Goal: Task Accomplishment & Management: Complete application form

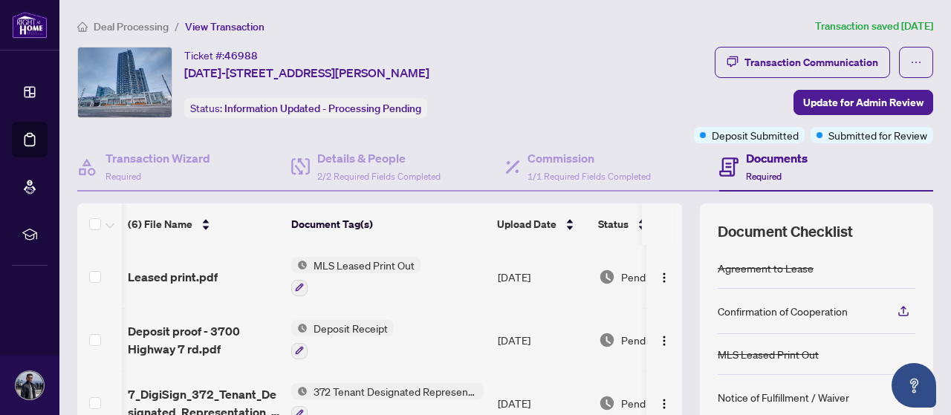
scroll to position [1, 0]
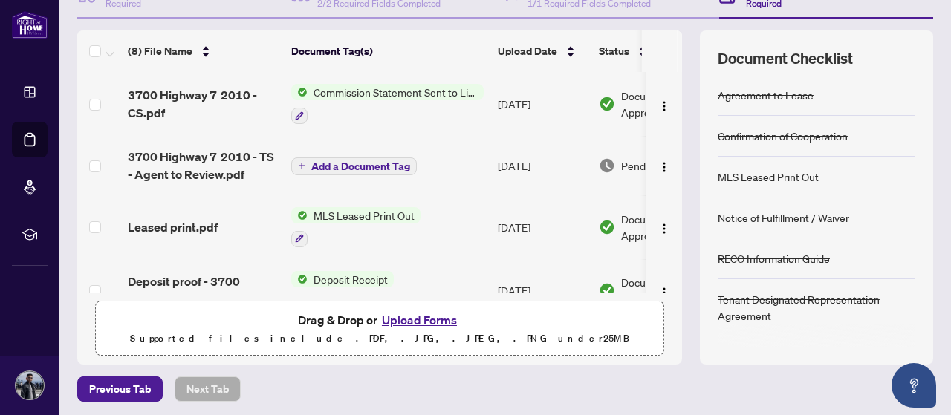
scroll to position [175, 0]
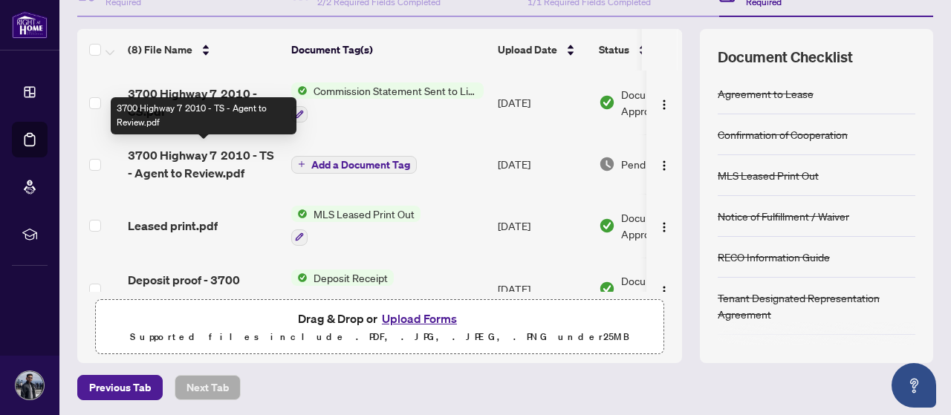
click at [224, 162] on span "3700 Highway 7 2010 - TS - Agent to Review.pdf" at bounding box center [204, 164] width 152 height 36
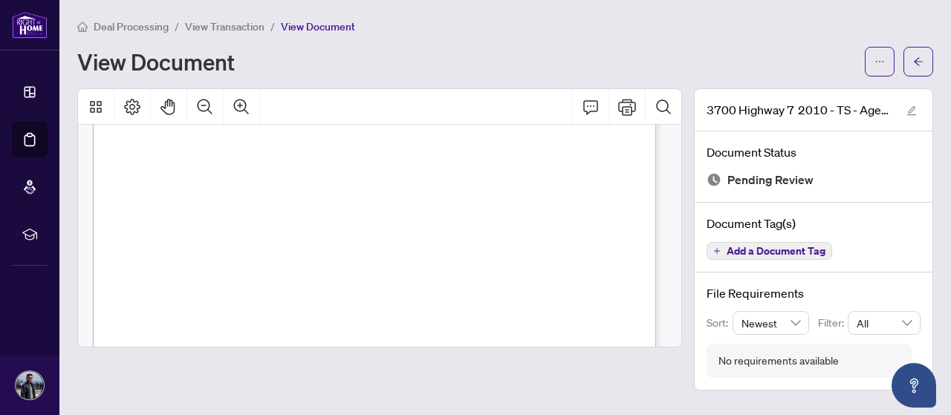
scroll to position [547, 0]
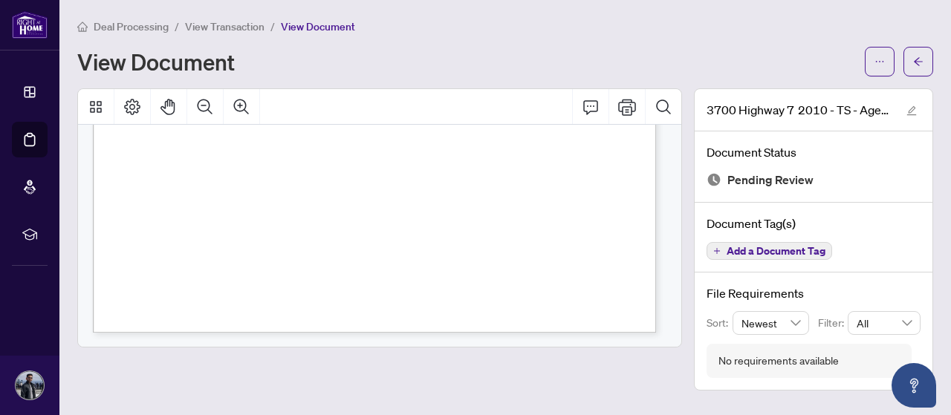
click at [340, 75] on div "View Document" at bounding box center [505, 62] width 856 height 30
click at [127, 102] on icon "Page Layout" at bounding box center [132, 107] width 18 height 18
click at [519, 218] on div "Page 1" at bounding box center [442, 56] width 699 height 904
drag, startPoint x: 519, startPoint y: 218, endPoint x: 441, endPoint y: 207, distance: 78.8
click at [441, 207] on div "Page 1" at bounding box center [442, 56] width 699 height 904
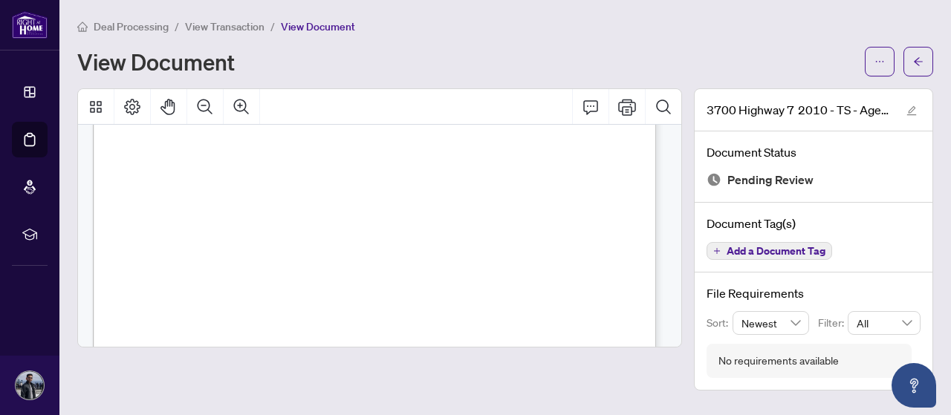
scroll to position [0, 0]
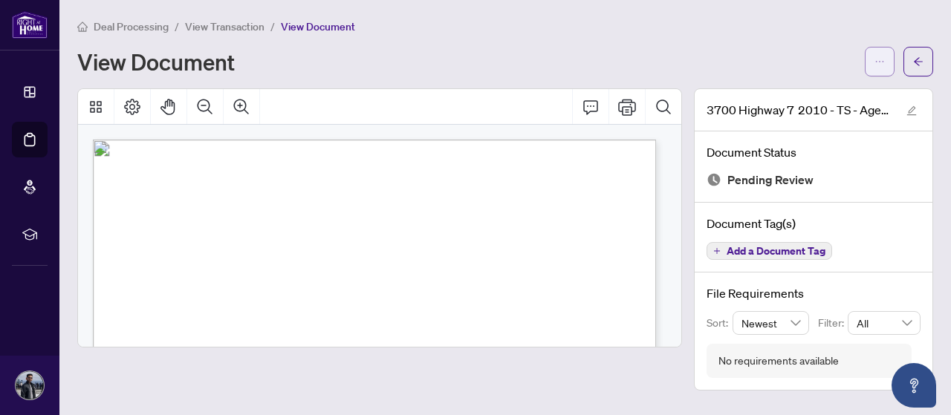
click at [882, 53] on span "button" at bounding box center [880, 62] width 10 height 24
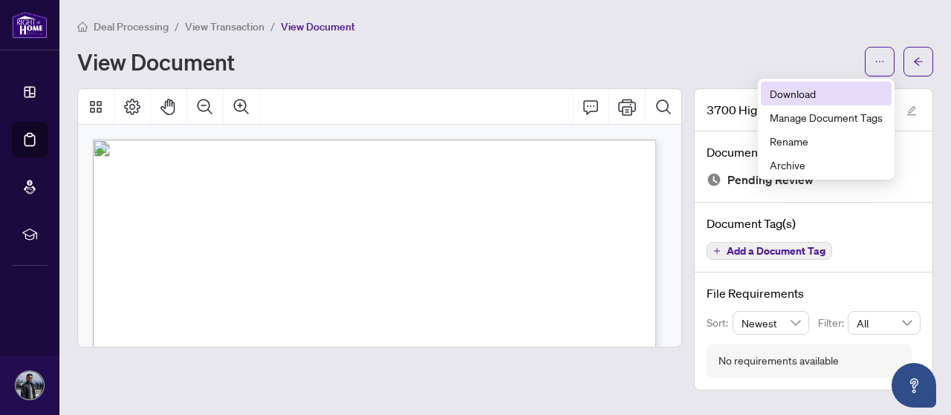
click at [785, 96] on span "Download" at bounding box center [826, 93] width 113 height 16
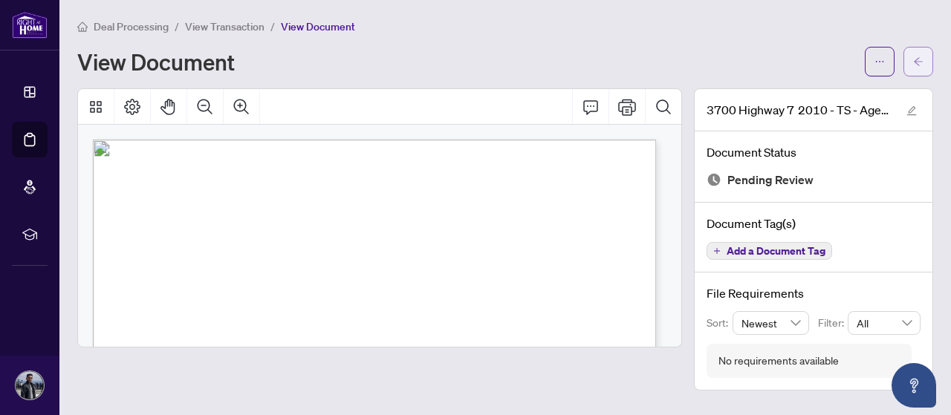
click at [915, 54] on span "button" at bounding box center [918, 62] width 10 height 24
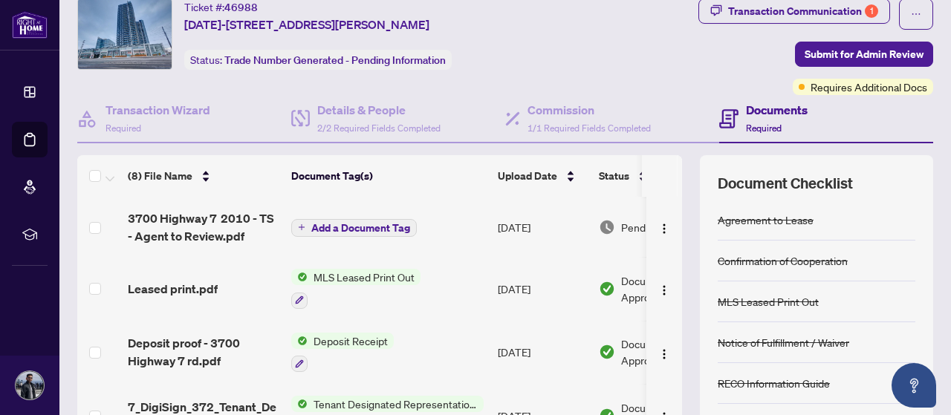
scroll to position [227, 0]
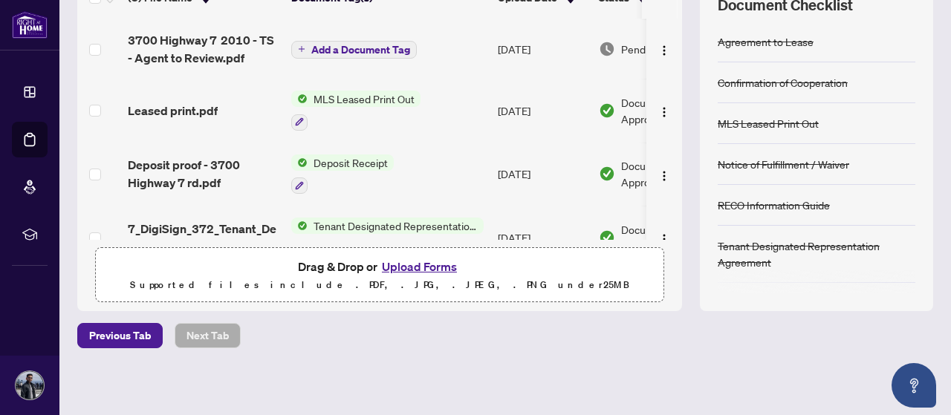
click at [424, 272] on button "Upload Forms" at bounding box center [420, 266] width 84 height 19
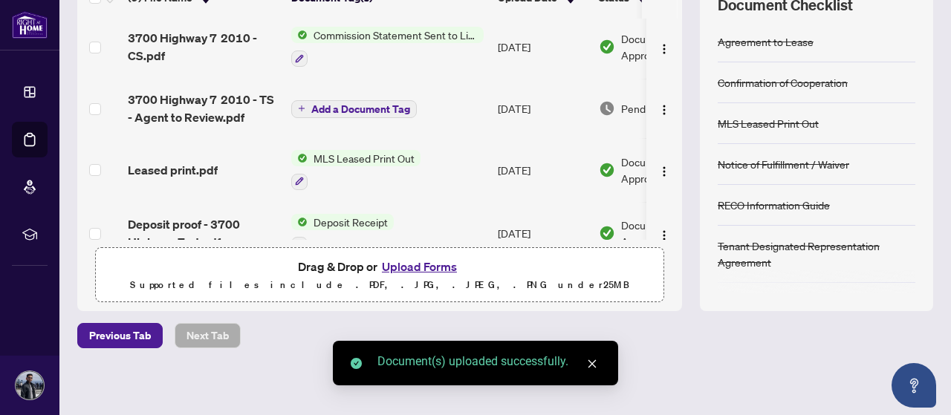
scroll to position [0, 0]
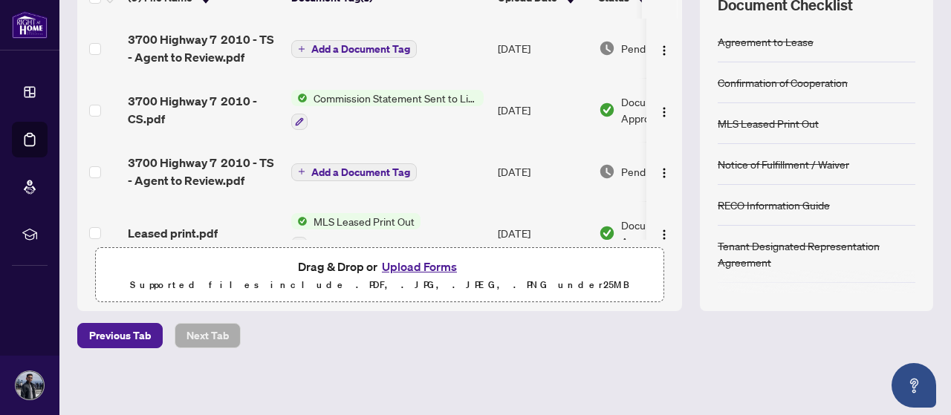
click at [325, 44] on span "Add a Document Tag" at bounding box center [360, 49] width 99 height 10
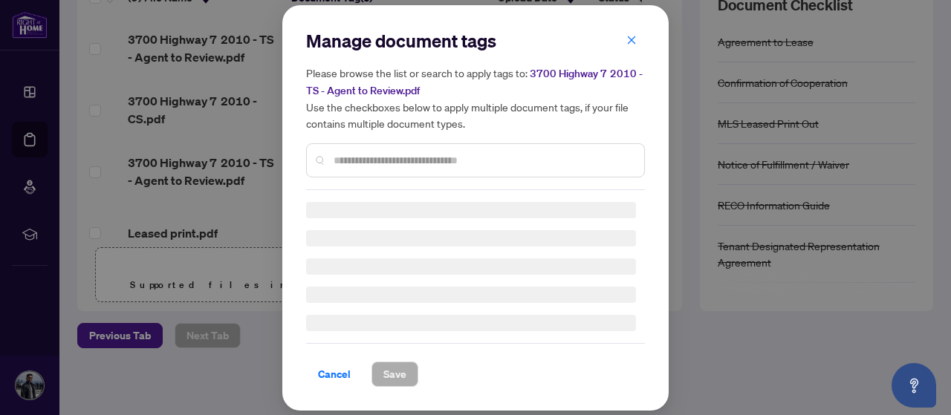
click at [394, 163] on div at bounding box center [475, 160] width 339 height 34
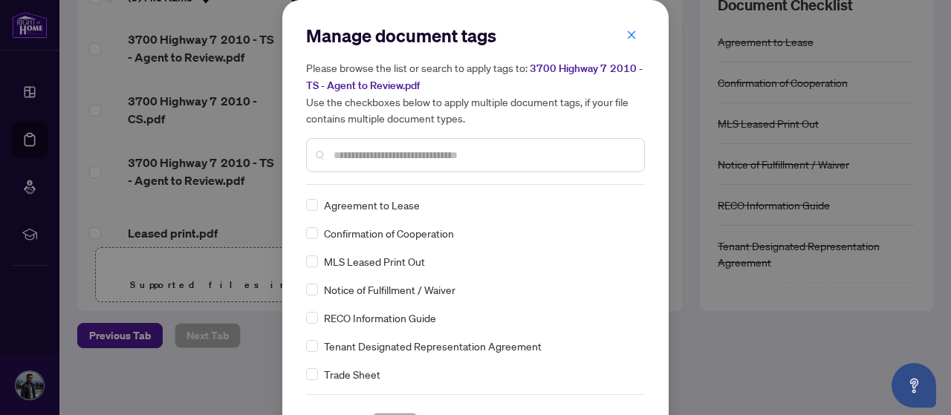
click at [386, 155] on input "text" at bounding box center [483, 155] width 299 height 16
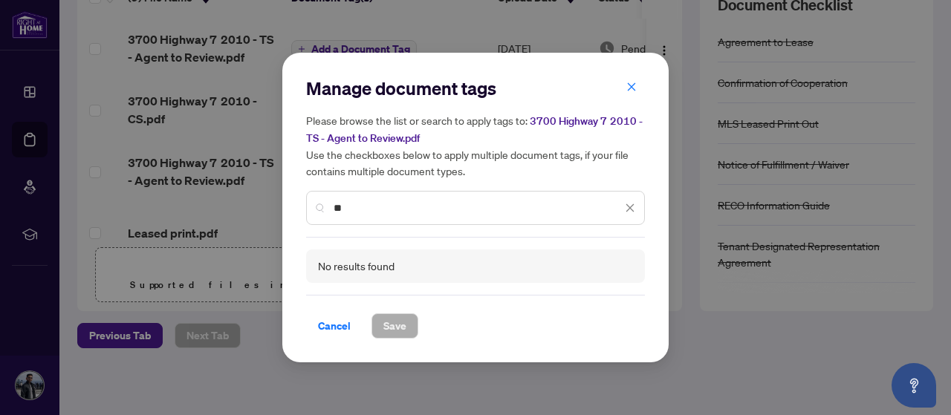
type input "*"
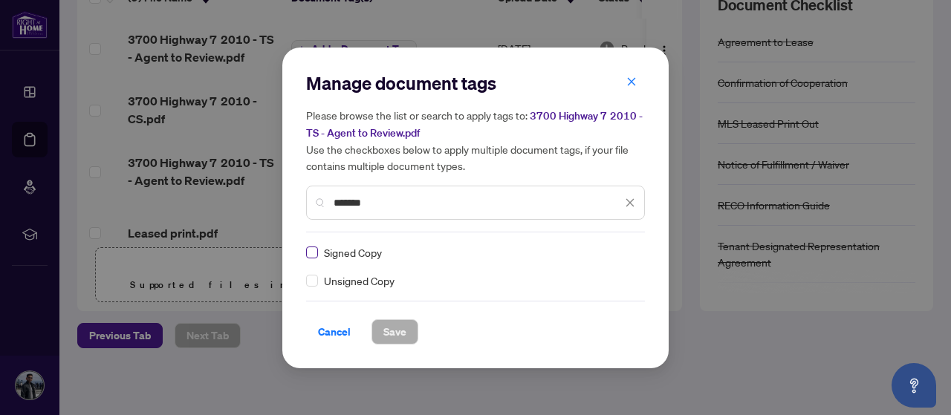
type input "******"
click at [395, 325] on span "Save" at bounding box center [395, 332] width 23 height 24
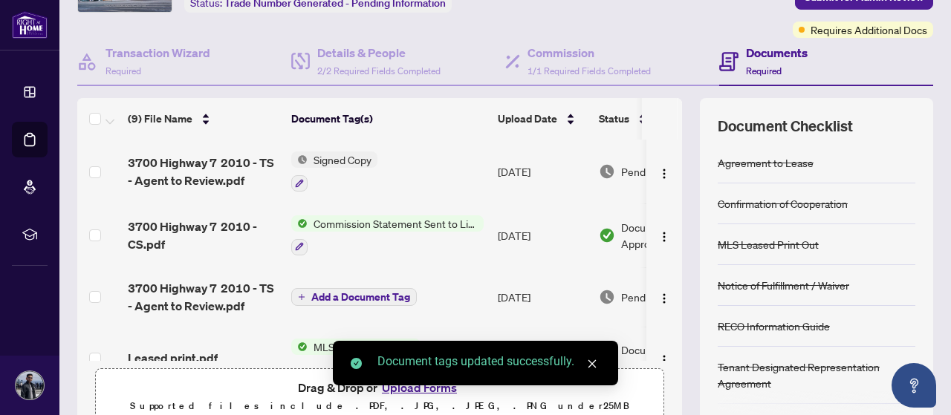
scroll to position [100, 0]
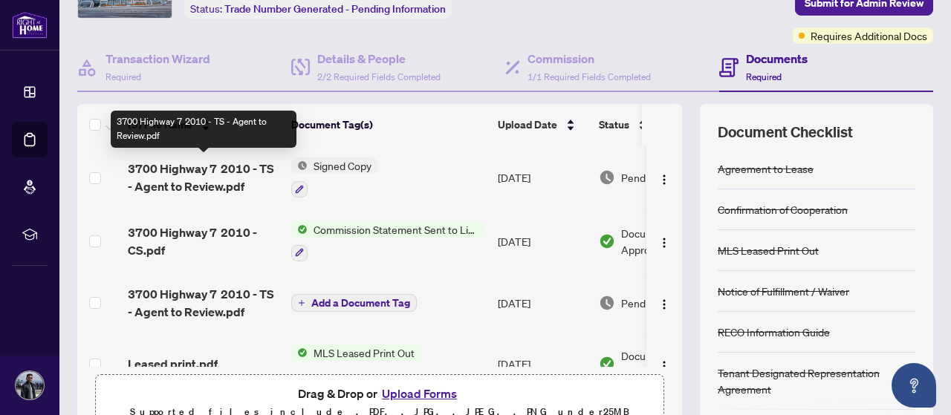
click at [185, 179] on span "3700 Highway 7 2010 - TS - Agent to Review.pdf" at bounding box center [204, 178] width 152 height 36
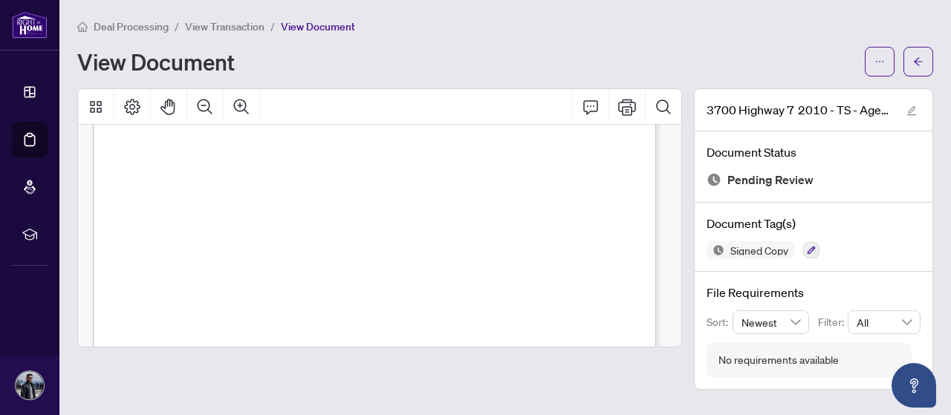
scroll to position [384, 0]
click at [926, 53] on button "button" at bounding box center [919, 62] width 30 height 30
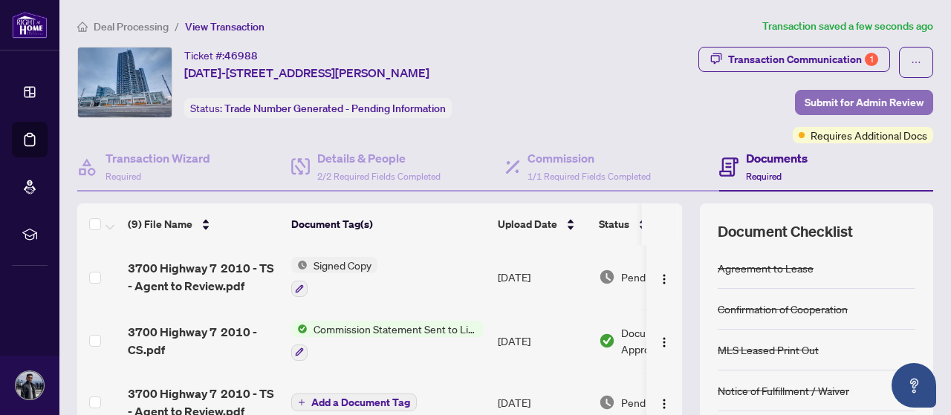
click at [827, 97] on span "Submit for Admin Review" at bounding box center [864, 103] width 119 height 24
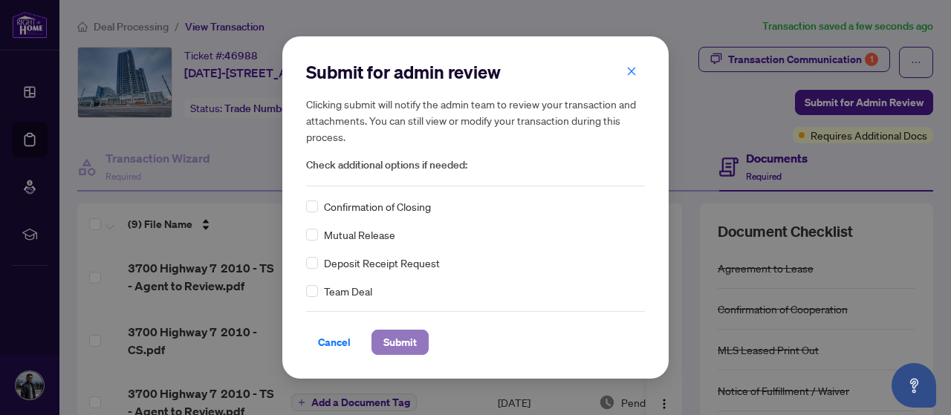
click at [381, 341] on button "Submit" at bounding box center [400, 342] width 57 height 25
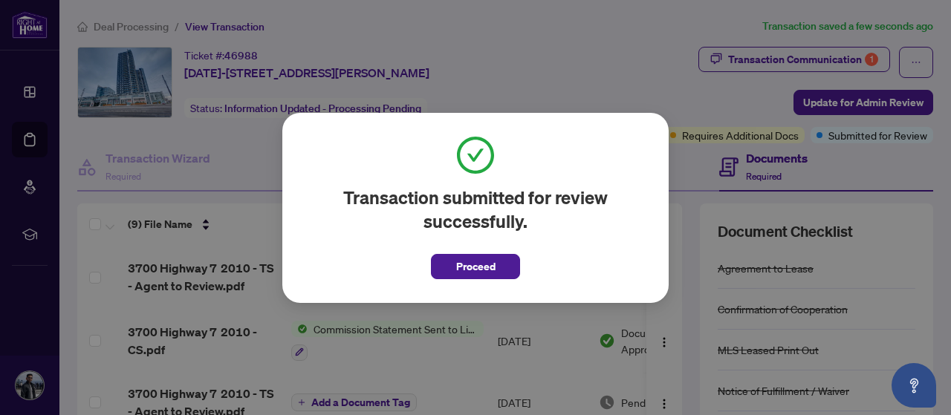
click at [728, 83] on div "Transaction submitted for review successfully. Proceed Cancel OK" at bounding box center [475, 207] width 951 height 415
click at [482, 262] on span "Proceed" at bounding box center [475, 267] width 39 height 24
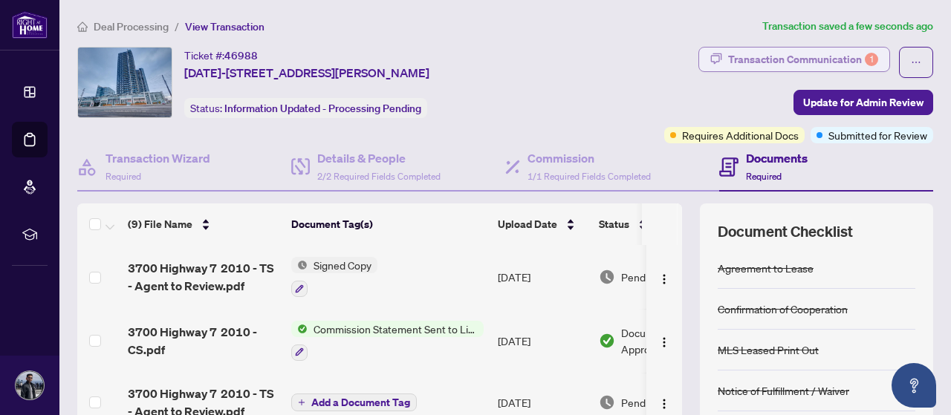
click at [766, 55] on div "Transaction Communication 1" at bounding box center [803, 60] width 150 height 24
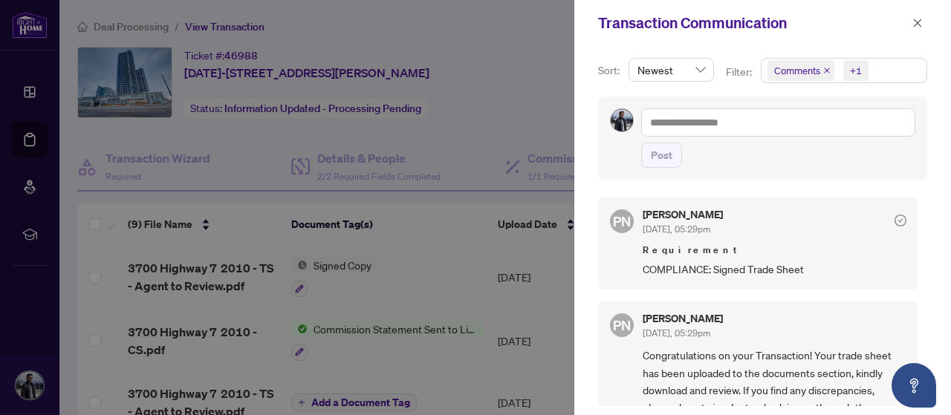
click at [528, 101] on div at bounding box center [475, 207] width 951 height 415
